Goal: Find specific page/section: Find specific page/section

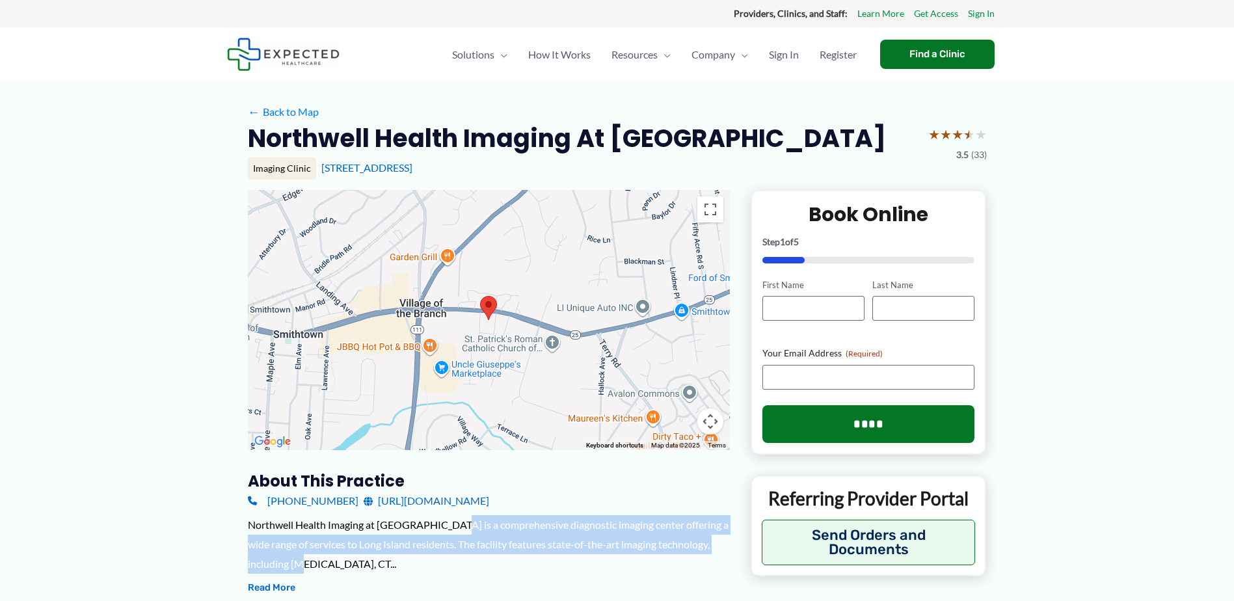
drag, startPoint x: 447, startPoint y: 524, endPoint x: 630, endPoint y: 555, distance: 185.4
click at [630, 555] on div "Northwell Health Imaging at [GEOGRAPHIC_DATA] is a comprehensive diagnostic ima…" at bounding box center [489, 544] width 482 height 58
drag, startPoint x: 630, startPoint y: 555, endPoint x: 565, endPoint y: 561, distance: 64.7
click at [565, 561] on div "Northwell Health Imaging at [GEOGRAPHIC_DATA] is a comprehensive diagnostic ima…" at bounding box center [489, 544] width 482 height 58
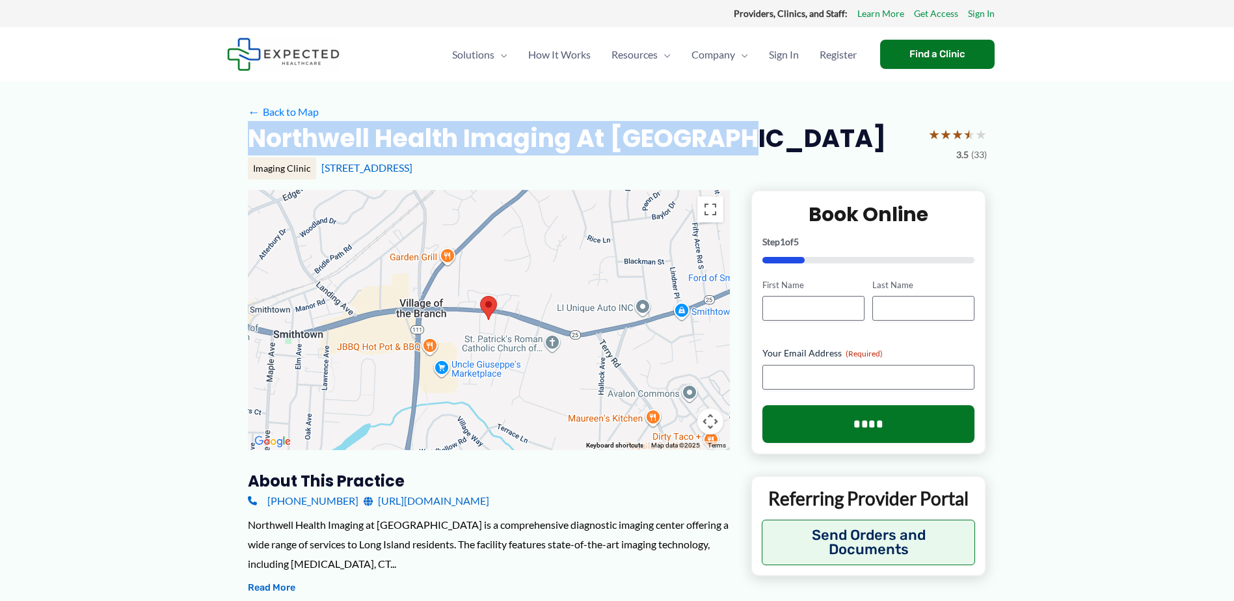
drag, startPoint x: 249, startPoint y: 142, endPoint x: 747, endPoint y: 129, distance: 498.4
click at [747, 129] on h2 "Northwell Health Imaging at [GEOGRAPHIC_DATA]" at bounding box center [567, 138] width 638 height 32
drag, startPoint x: 747, startPoint y: 129, endPoint x: 1149, endPoint y: 196, distance: 406.9
click at [695, 128] on h2 "Northwell Health Imaging at [GEOGRAPHIC_DATA]" at bounding box center [567, 138] width 638 height 32
